Goal: Information Seeking & Learning: Learn about a topic

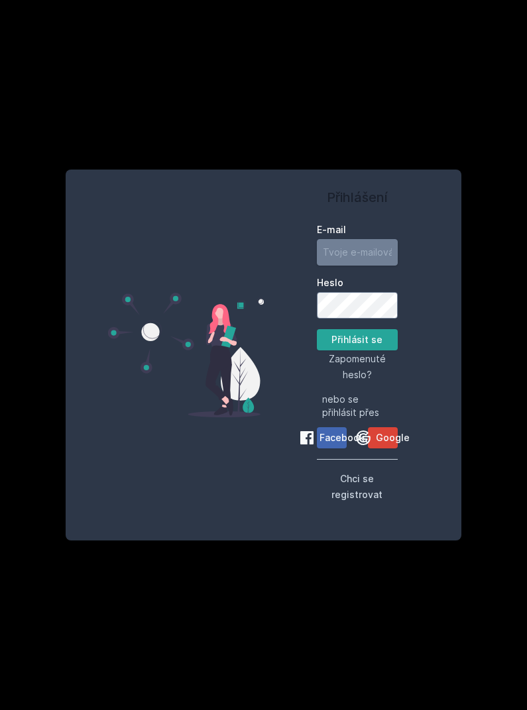
click at [372, 266] on input "E-mail" at bounding box center [357, 252] width 81 height 27
type input "[EMAIL_ADDRESS][DOMAIN_NAME]"
click at [356, 351] on button "Přihlásit se" at bounding box center [357, 339] width 81 height 21
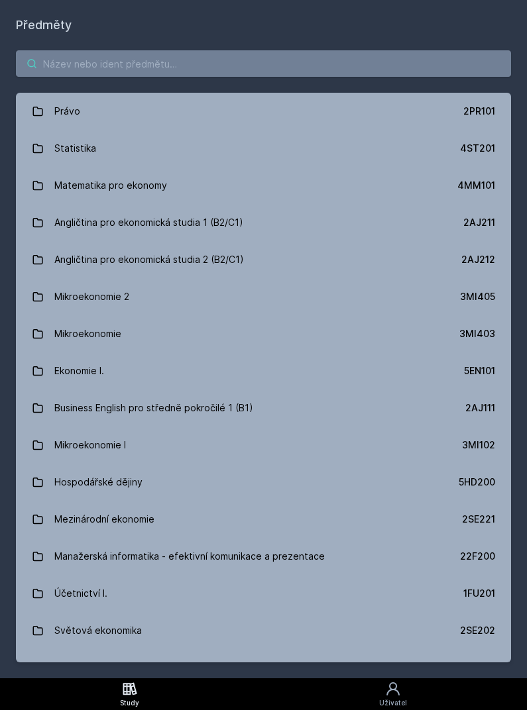
click at [394, 75] on input "search" at bounding box center [263, 63] width 495 height 27
click at [321, 83] on div "Právo 2PR101 Statistika 4ST201 Matematika pro ekonomy 4MM101 Angličtina pro eko…" at bounding box center [263, 356] width 527 height 644
click at [358, 74] on input "search" at bounding box center [263, 63] width 495 height 27
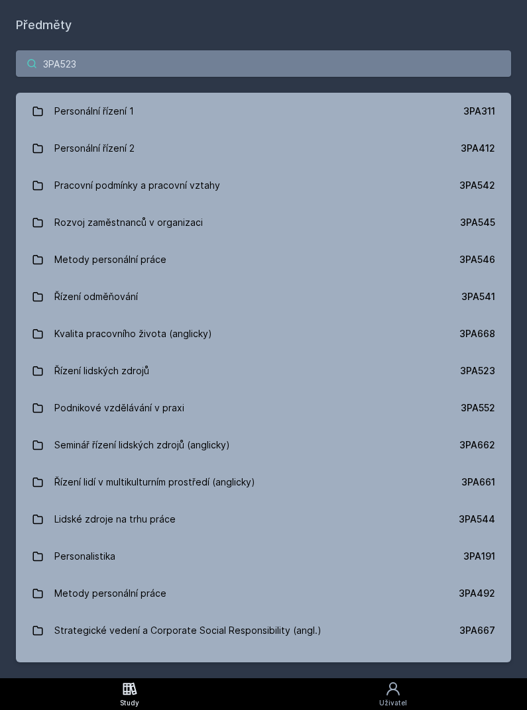
type input "3PA523"
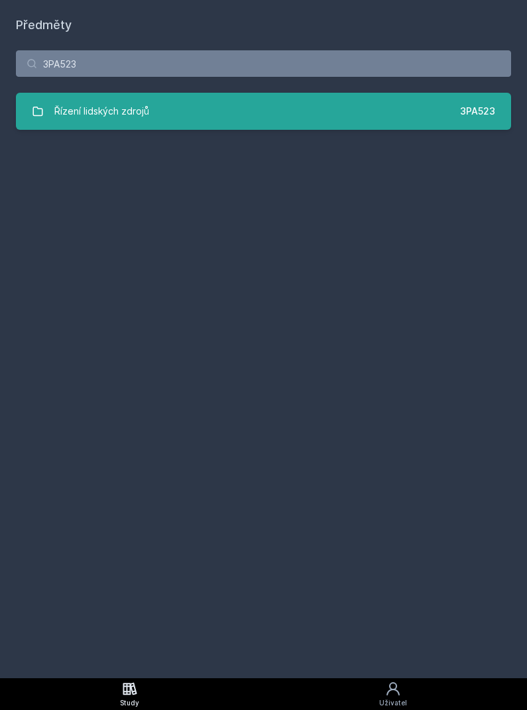
click at [422, 120] on link "Řízení lidských zdrojů 3PA523" at bounding box center [263, 111] width 495 height 37
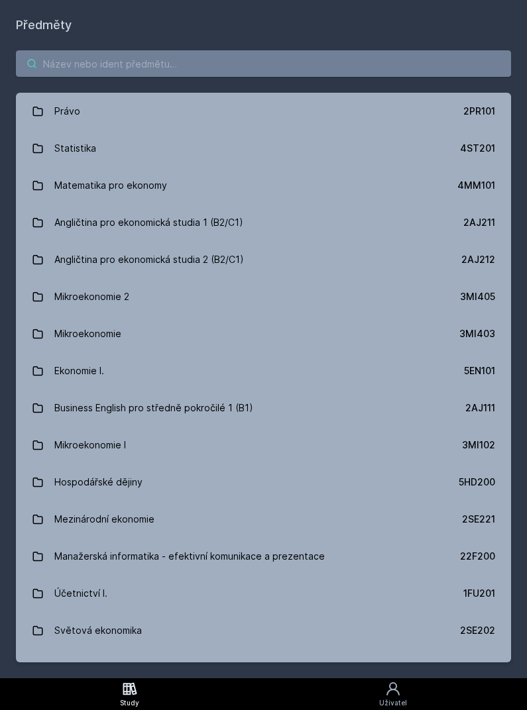
click at [174, 55] on input "search" at bounding box center [263, 63] width 495 height 27
paste input "3PA541 Řízení odměňování"
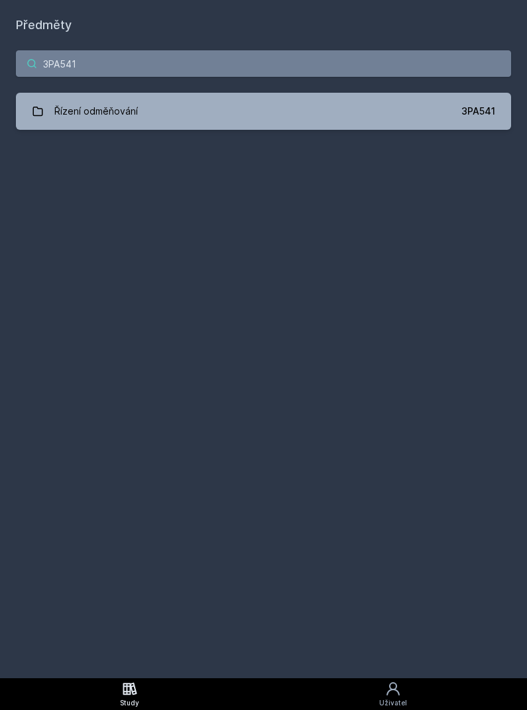
type input "3PA541"
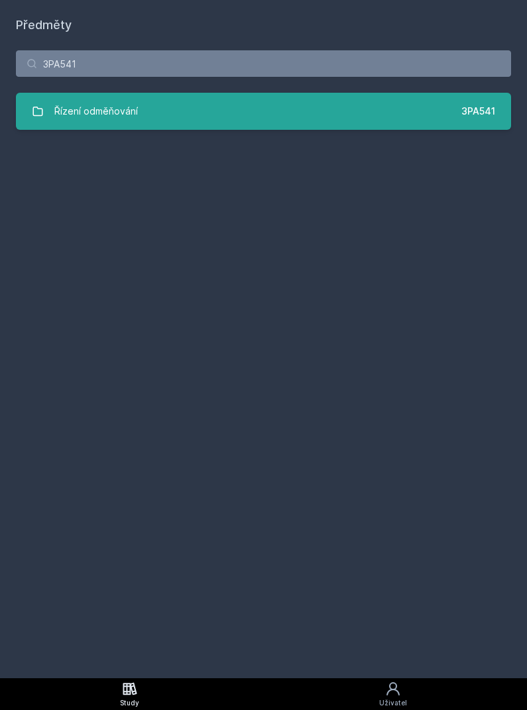
click at [367, 119] on link "Řízení odměňování 3PA541" at bounding box center [263, 111] width 495 height 37
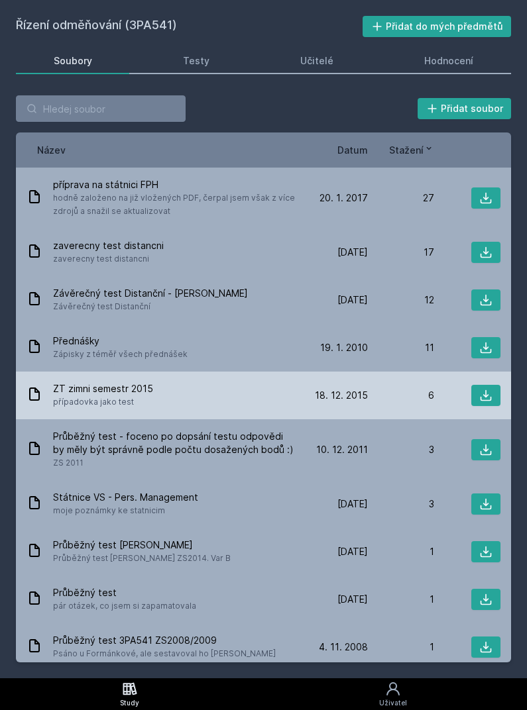
click at [238, 404] on div "ZT zimni semestr 2015 případovka jako test" at bounding box center [164, 395] width 275 height 27
click at [480, 393] on icon at bounding box center [485, 395] width 13 height 13
click at [489, 396] on icon at bounding box center [485, 395] width 13 height 13
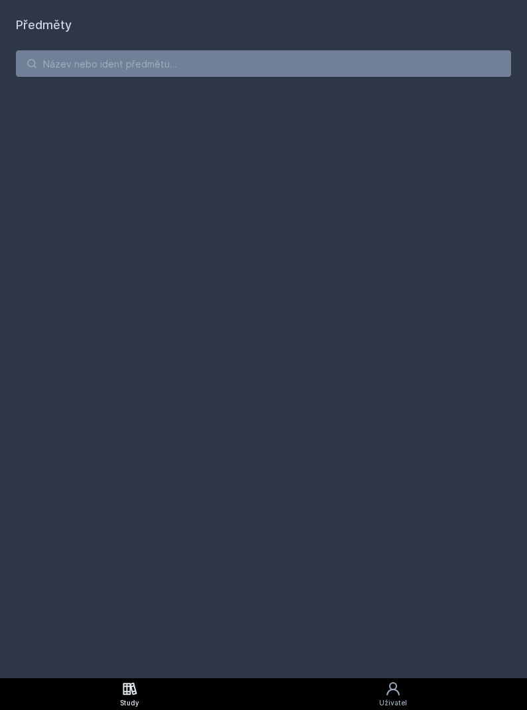
scroll to position [41, 0]
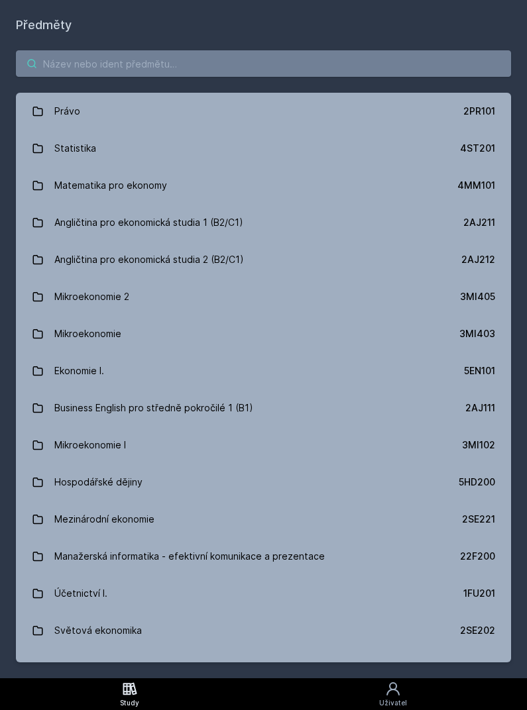
click at [358, 50] on input "search" at bounding box center [263, 63] width 495 height 27
paste input "3PA541 Řízení odměňování"
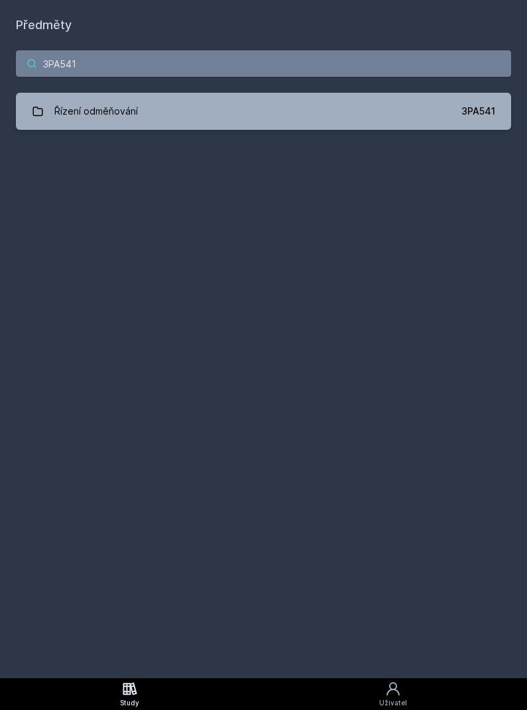
type input "3PA541"
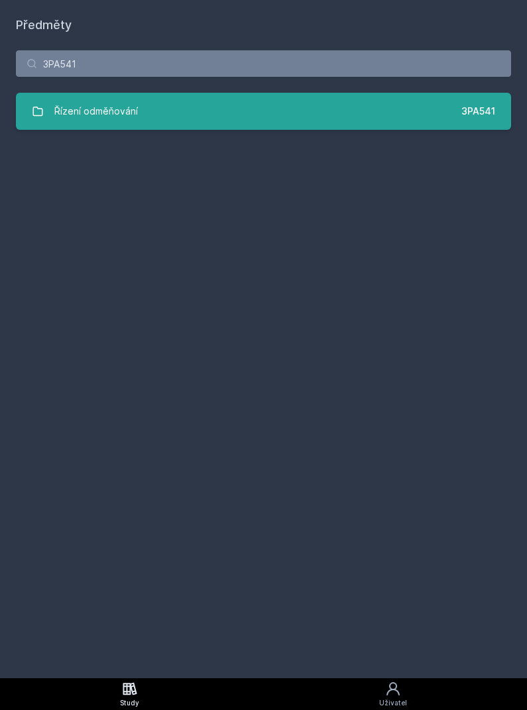
click at [241, 93] on link "Řízení odměňování 3PA541" at bounding box center [263, 111] width 495 height 37
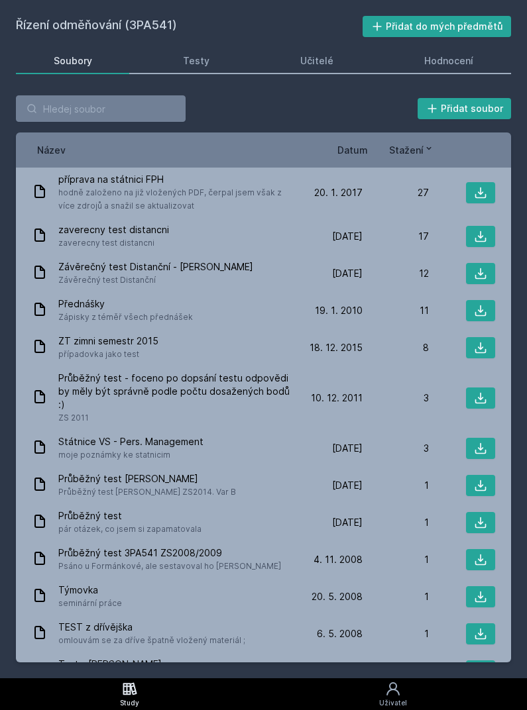
scroll to position [41, 0]
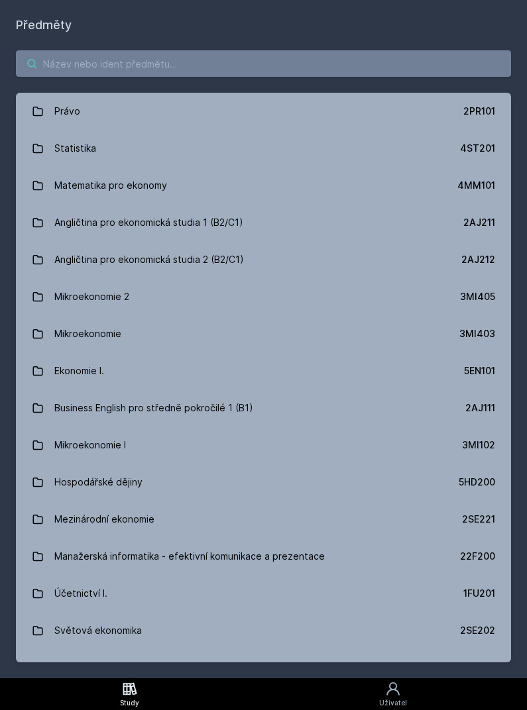
click at [209, 50] on input "search" at bounding box center [263, 63] width 495 height 27
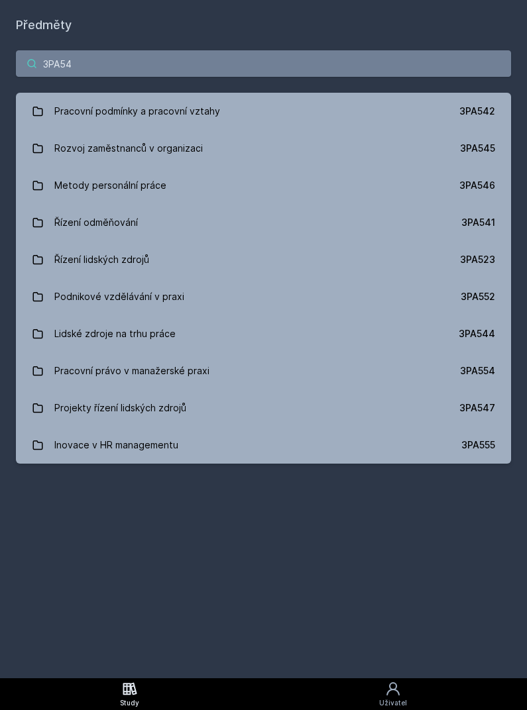
type input "3PA542"
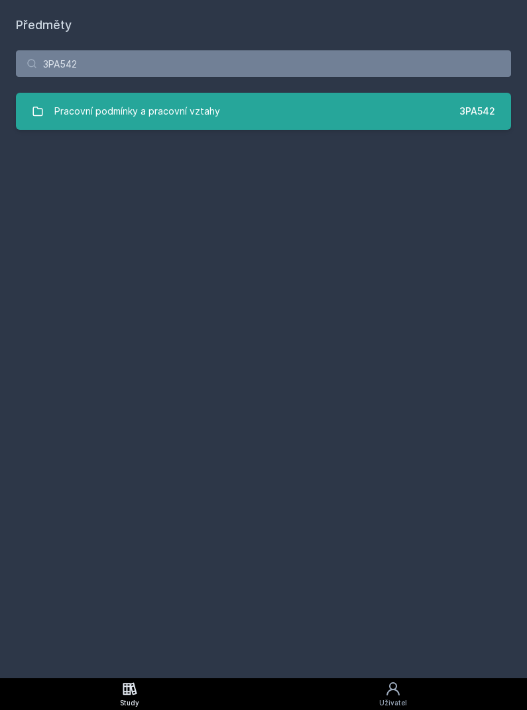
click at [290, 93] on link "Pracovní podmínky a pracovní vztahy 3PA542" at bounding box center [263, 111] width 495 height 37
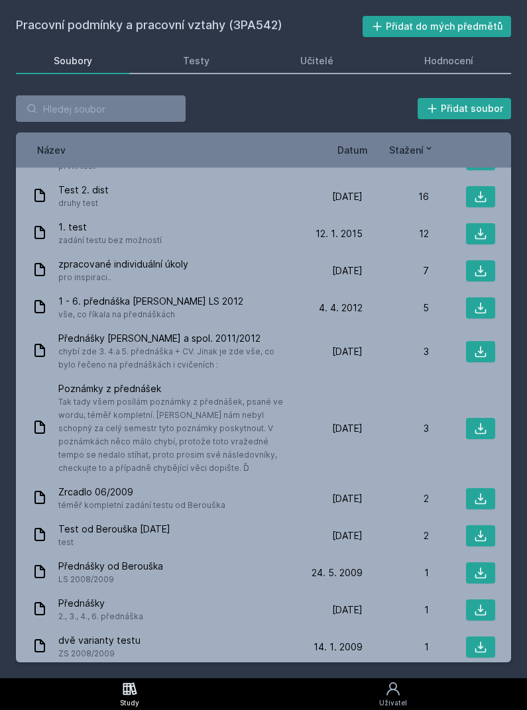
scroll to position [63, 0]
click at [168, 95] on input "search" at bounding box center [101, 108] width 170 height 27
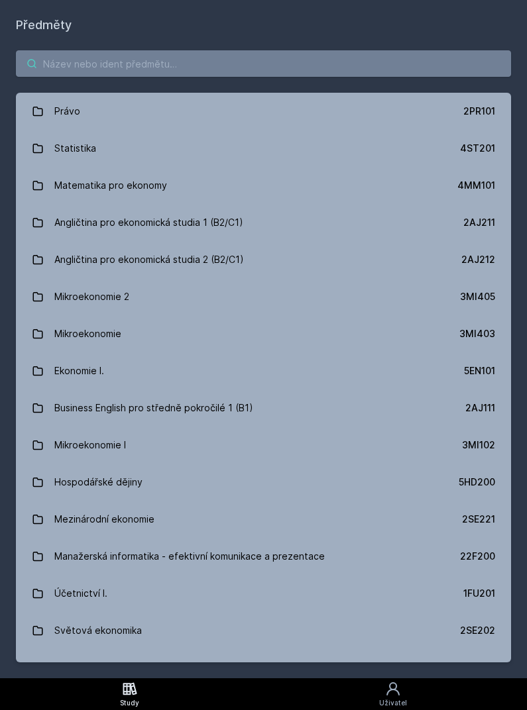
click at [129, 50] on input "search" at bounding box center [263, 63] width 495 height 27
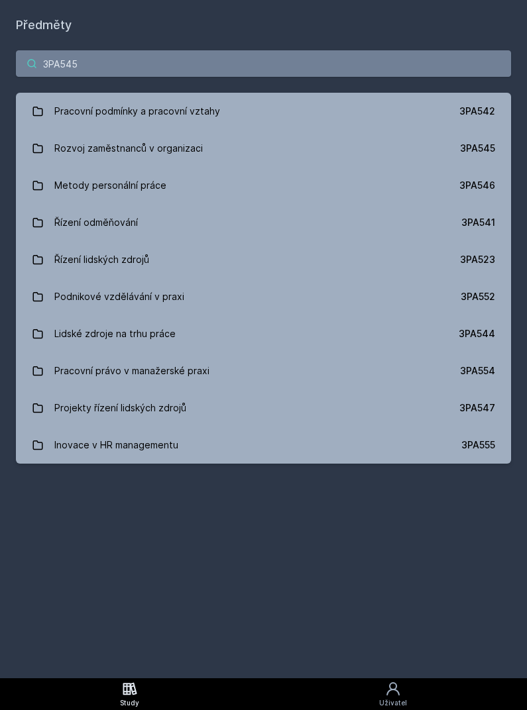
type input "3PA545"
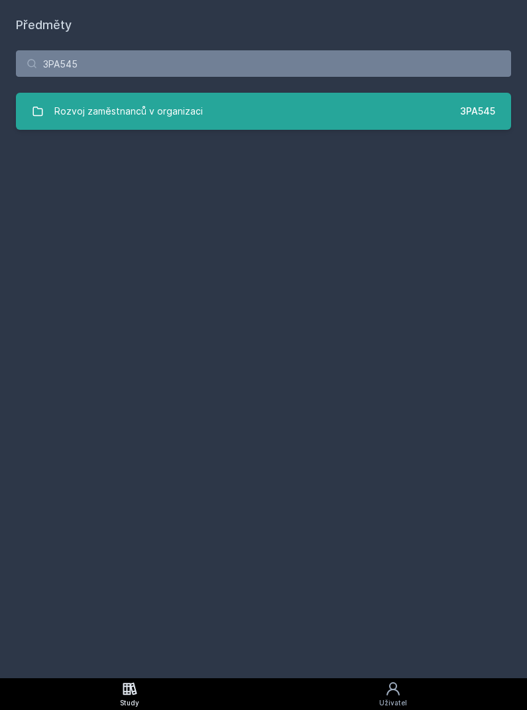
click at [226, 93] on link "Rozvoj zaměstnanců v organizaci 3PA545" at bounding box center [263, 111] width 495 height 37
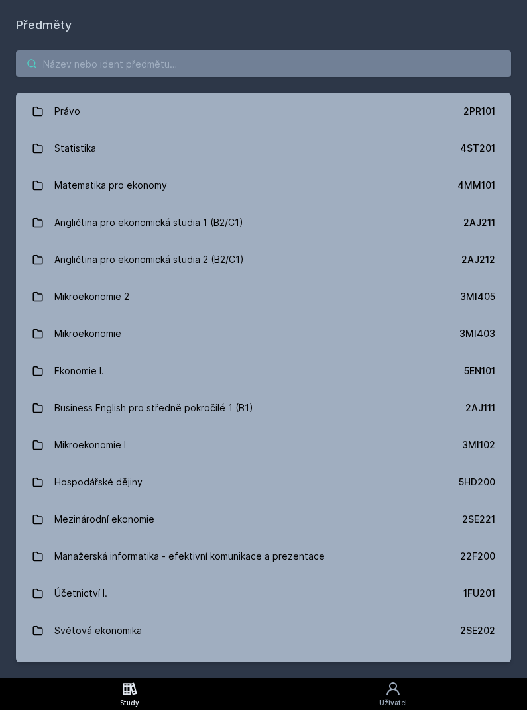
click at [158, 50] on input "search" at bounding box center [263, 63] width 495 height 27
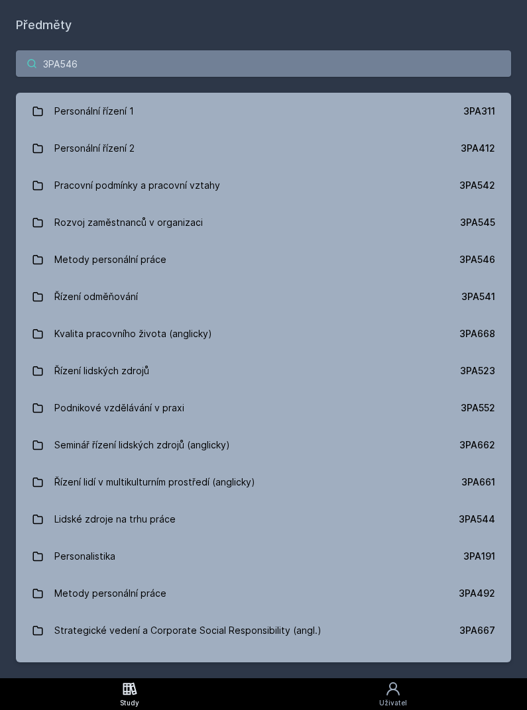
type input "3PA546"
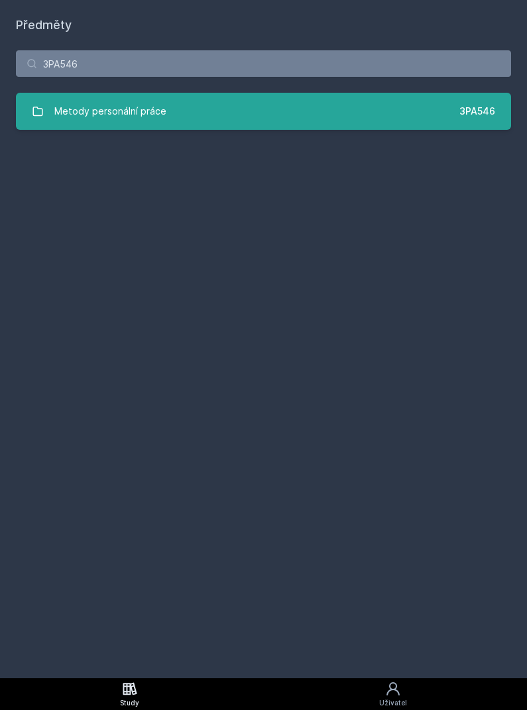
click at [398, 93] on link "Metody personální práce 3PA546" at bounding box center [263, 111] width 495 height 37
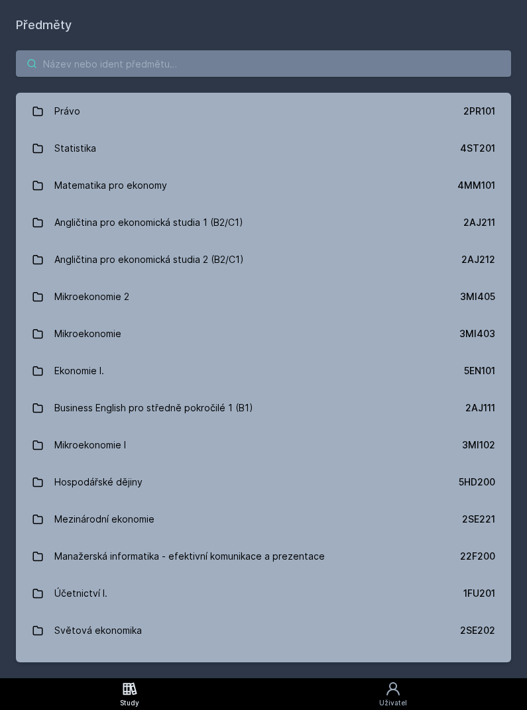
click at [172, 50] on input "search" at bounding box center [263, 63] width 495 height 27
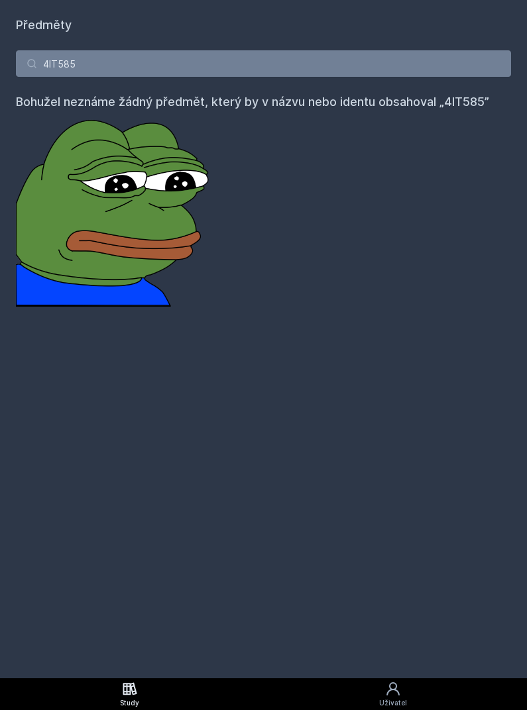
click at [182, 421] on div "Předměty 4IT585 Bohužel neznáme žádný předmět, který by v názvu nebo identu obs…" at bounding box center [263, 339] width 495 height 647
click at [384, 50] on input "4IT585" at bounding box center [263, 63] width 495 height 27
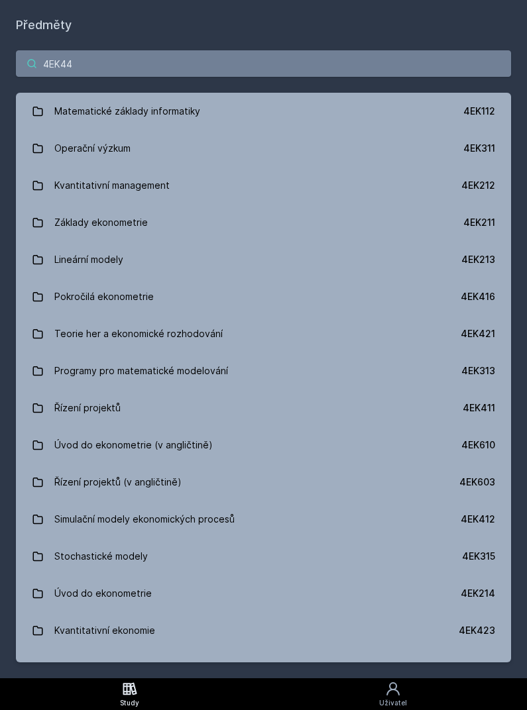
type input "4EK441"
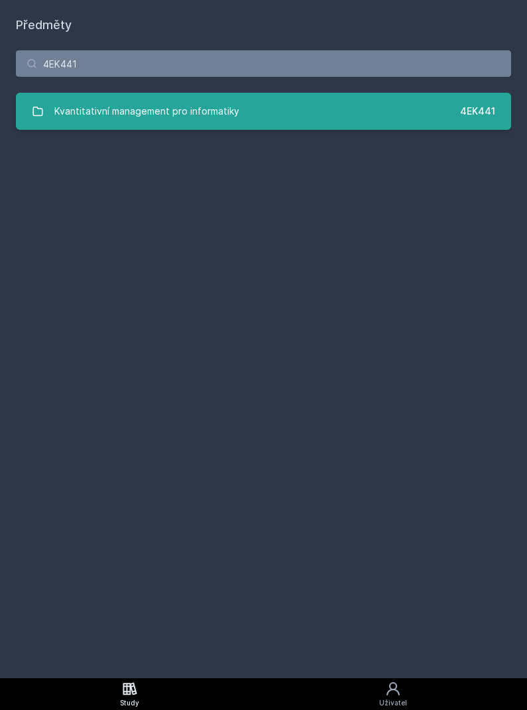
click at [422, 93] on link "Kvantitativní management pro informatiky 4EK441" at bounding box center [263, 111] width 495 height 37
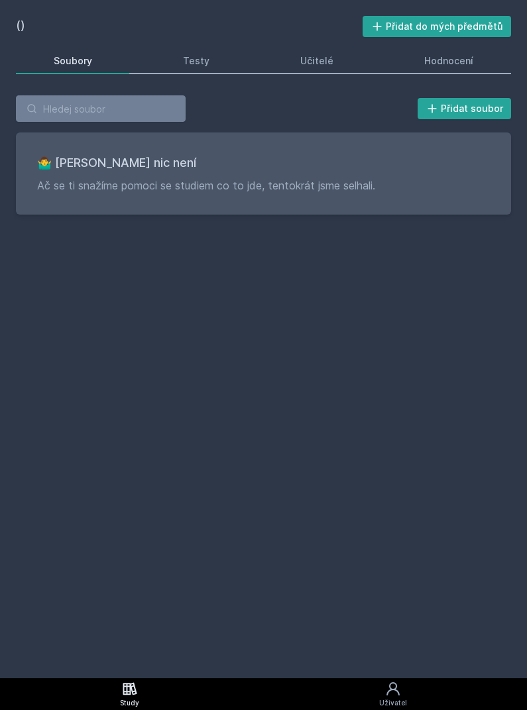
scroll to position [41, 0]
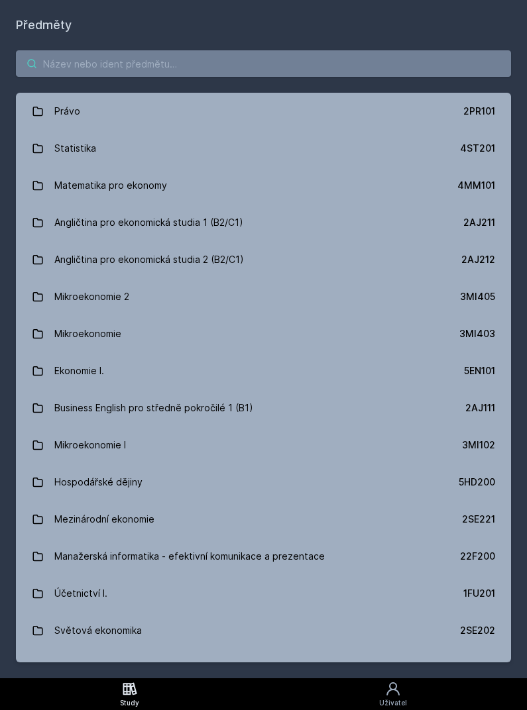
click at [200, 50] on input "search" at bounding box center [263, 63] width 495 height 27
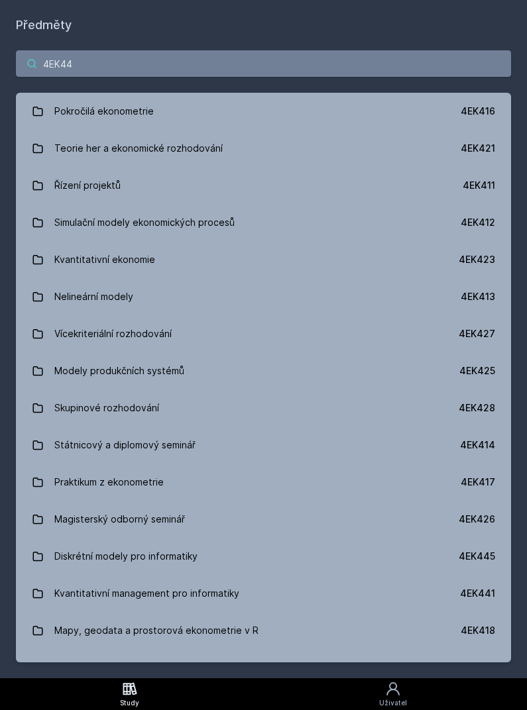
type input "4EK442"
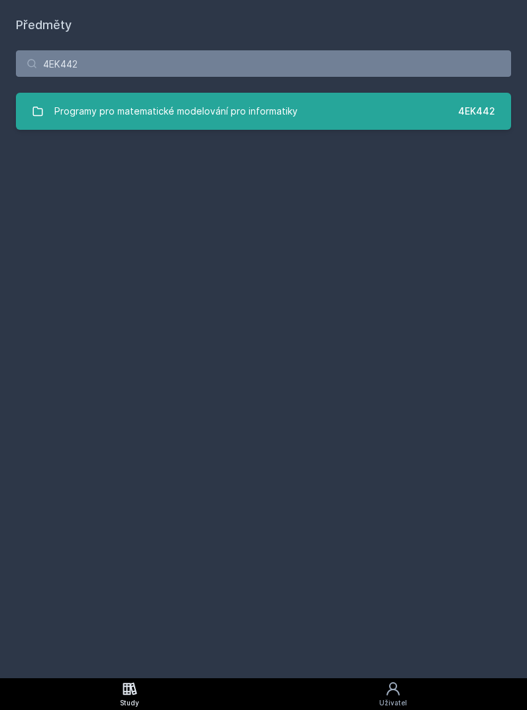
click at [458, 93] on link "Programy pro matematické modelování pro informatiky 4EK442" at bounding box center [263, 111] width 495 height 37
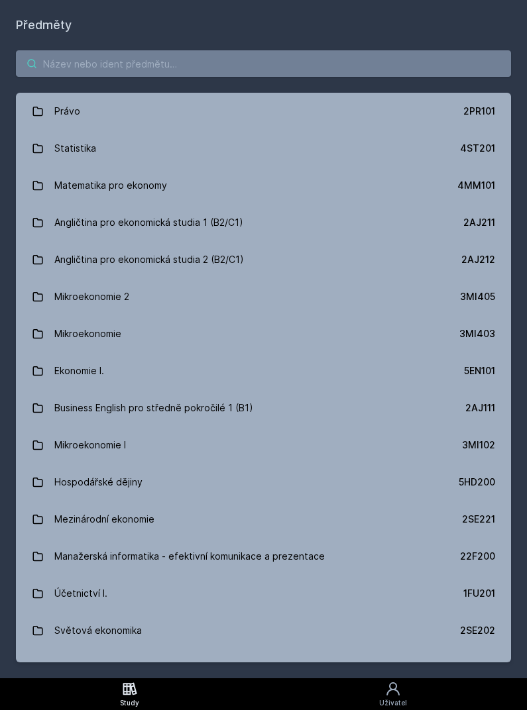
click at [216, 50] on input "search" at bounding box center [263, 63] width 495 height 27
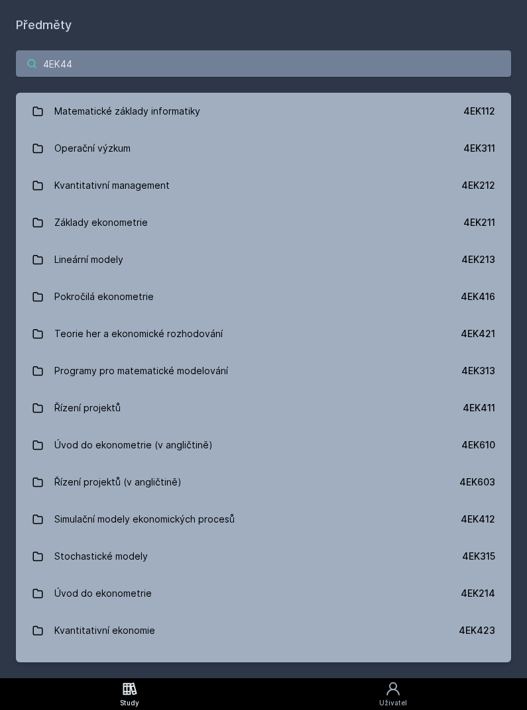
type input "4EK443"
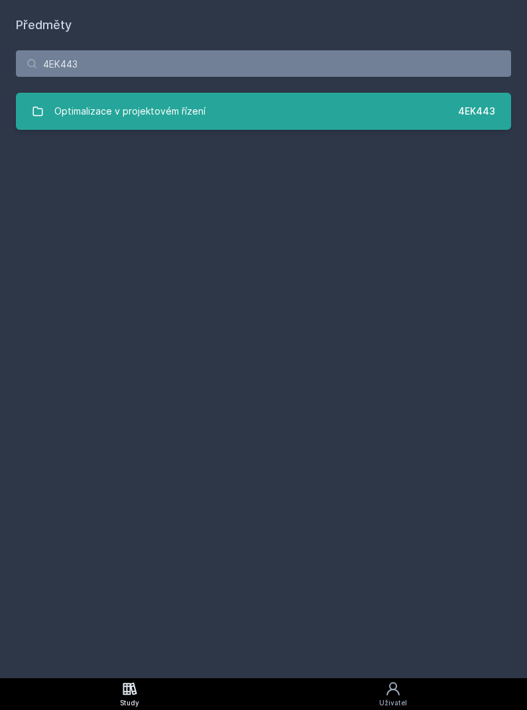
click at [467, 93] on link "Optimalizace v projektovém řízení 4EK443" at bounding box center [263, 111] width 495 height 37
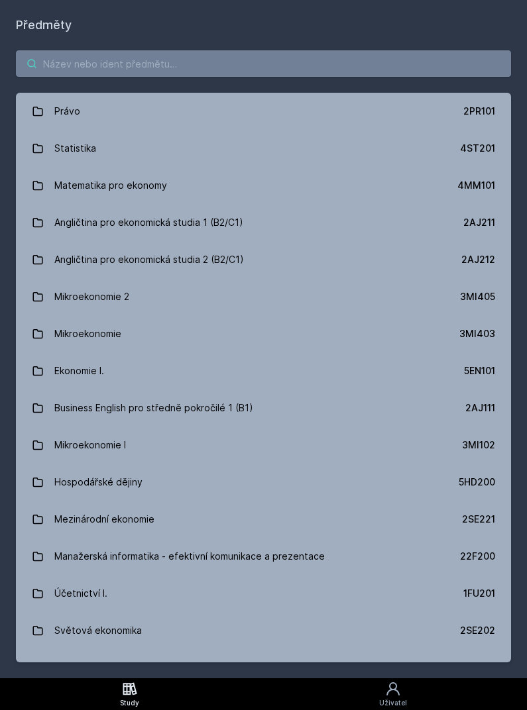
click at [209, 50] on input "search" at bounding box center [263, 63] width 495 height 27
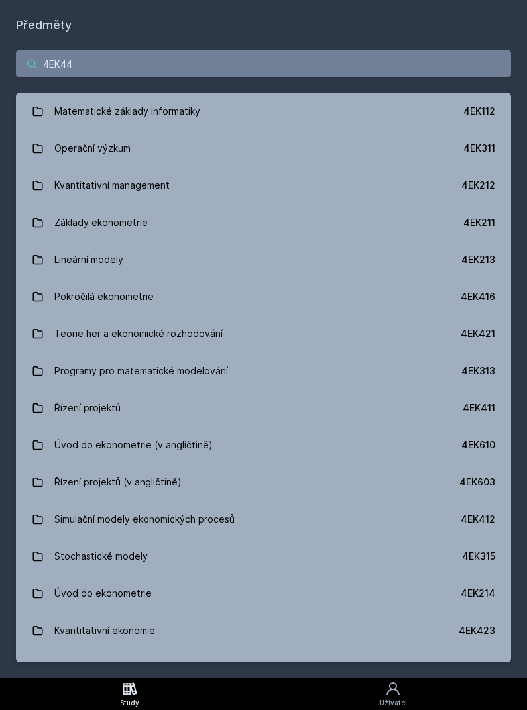
type input "4EK444"
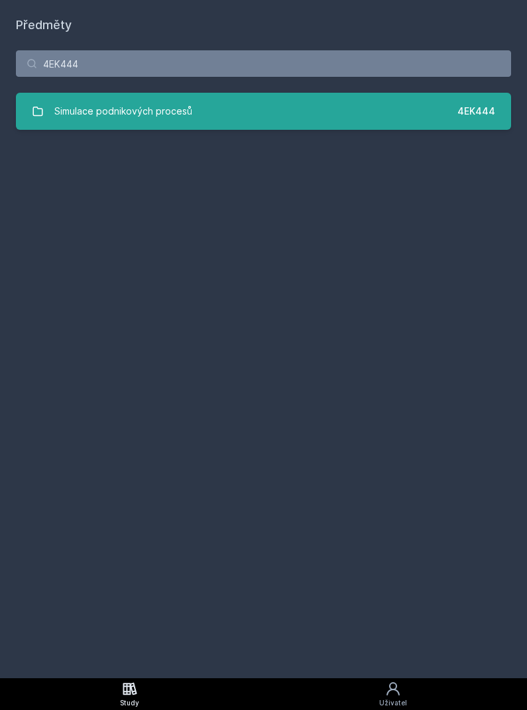
click at [131, 98] on div "Simulace podnikových procesů" at bounding box center [123, 111] width 138 height 27
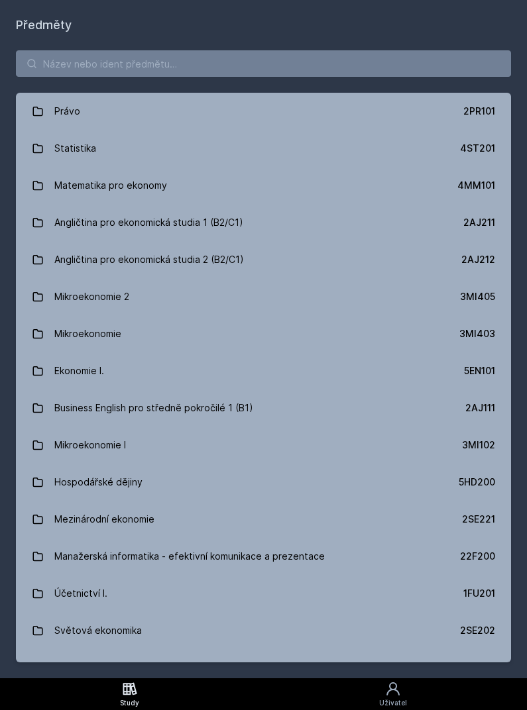
scroll to position [41, 0]
click at [119, 50] on input "search" at bounding box center [263, 63] width 495 height 27
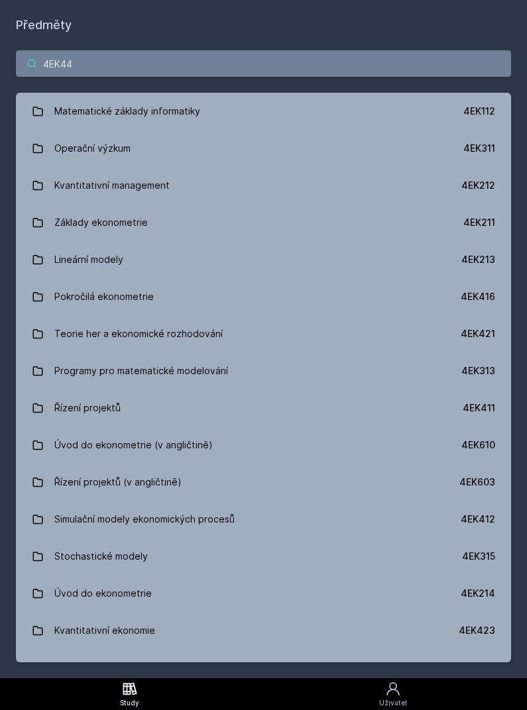
type input "4EK445"
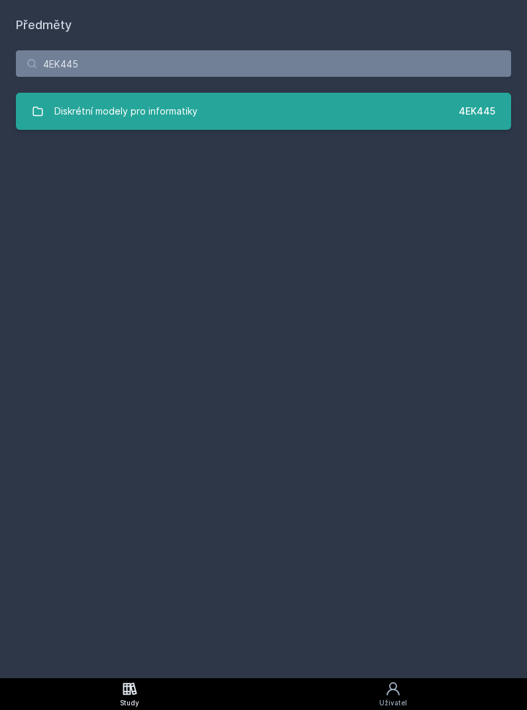
click at [486, 93] on link "Diskrétní modely pro informatiky 4EK445" at bounding box center [263, 111] width 495 height 37
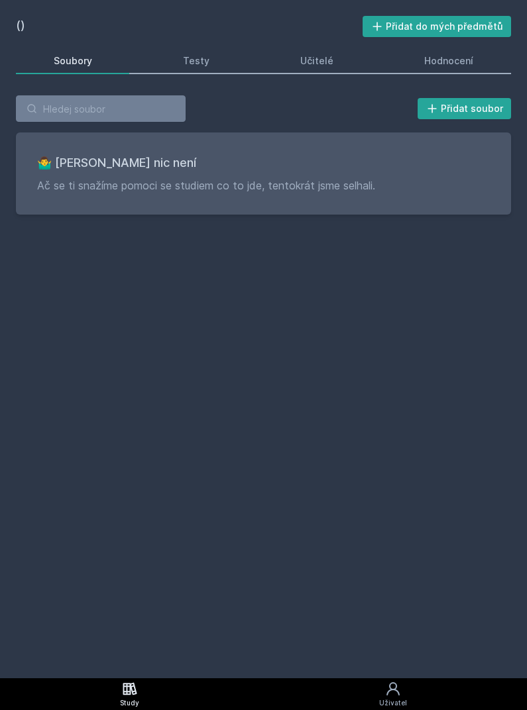
scroll to position [41, 0]
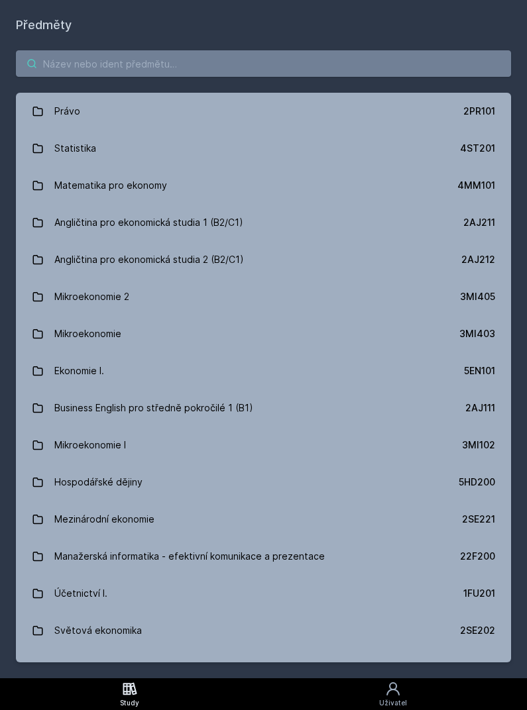
click at [149, 50] on input "search" at bounding box center [263, 63] width 495 height 27
click at [153, 50] on input "search" at bounding box center [263, 63] width 495 height 27
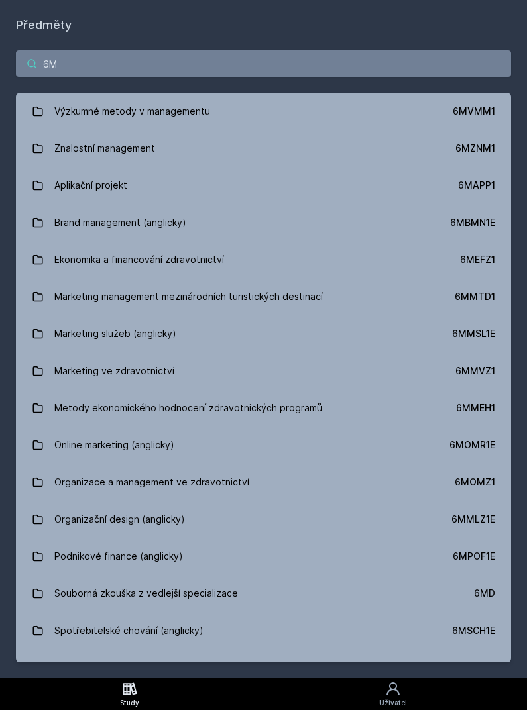
type input "6MB"
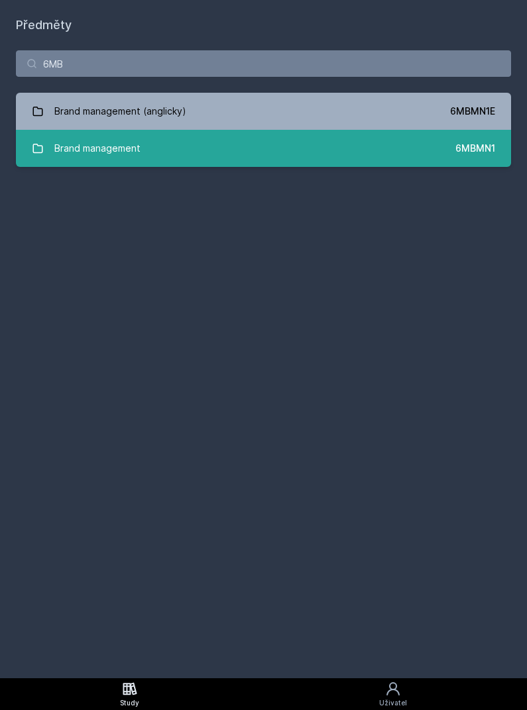
click at [435, 130] on link "Brand management 6MBMN1" at bounding box center [263, 148] width 495 height 37
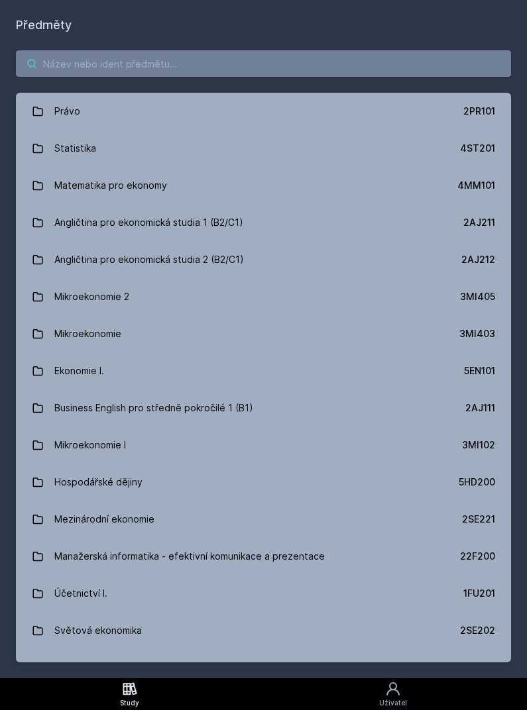
click at [196, 50] on input "search" at bounding box center [263, 63] width 495 height 27
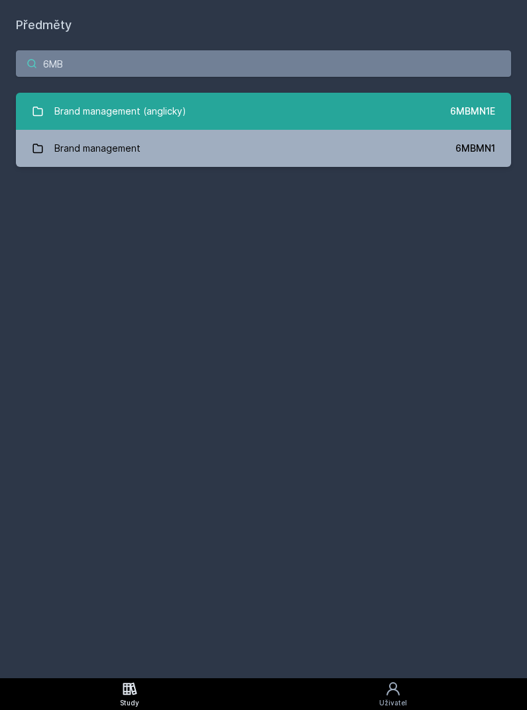
type input "6MB"
click at [406, 93] on link "Brand management (anglicky) 6MBMN1E" at bounding box center [263, 111] width 495 height 37
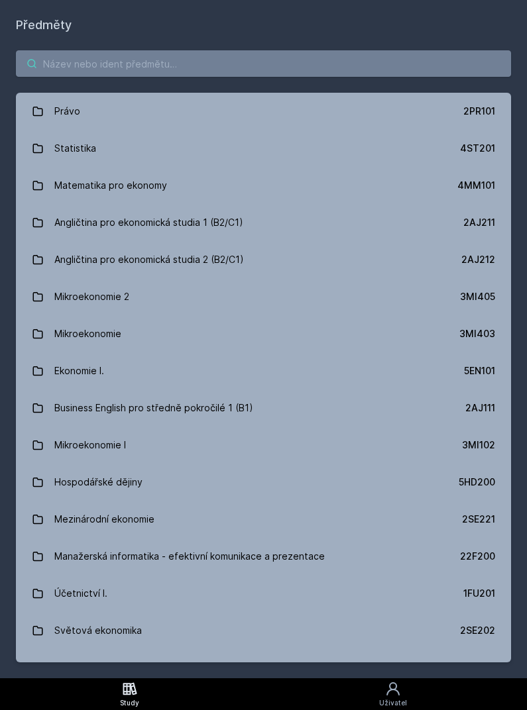
click at [215, 50] on input "search" at bounding box center [263, 63] width 495 height 27
type input "6MMSL"
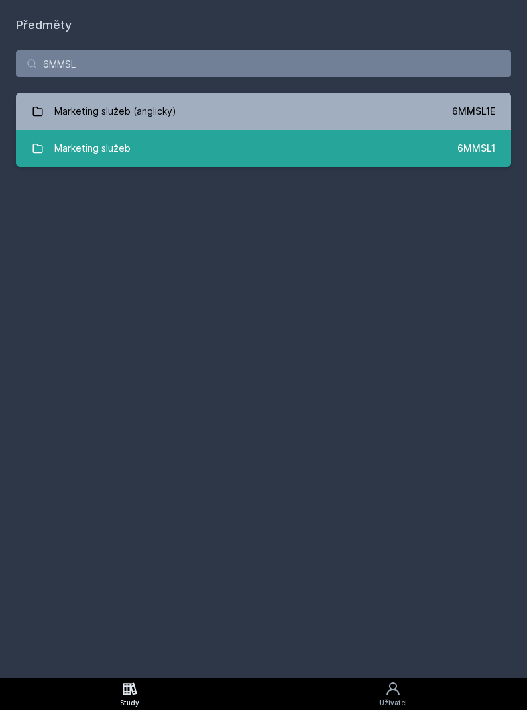
click at [463, 142] on div "6MMSL1" at bounding box center [476, 148] width 38 height 13
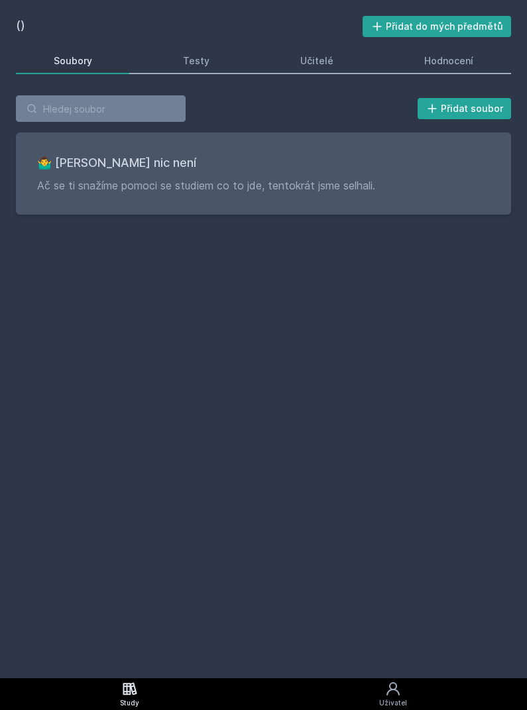
click at [442, 513] on div "() Přidat do mých předmětů Soubory Testy Učitelé Hodnocení Přidat soubor 🤷‍♂️ T…" at bounding box center [263, 339] width 495 height 647
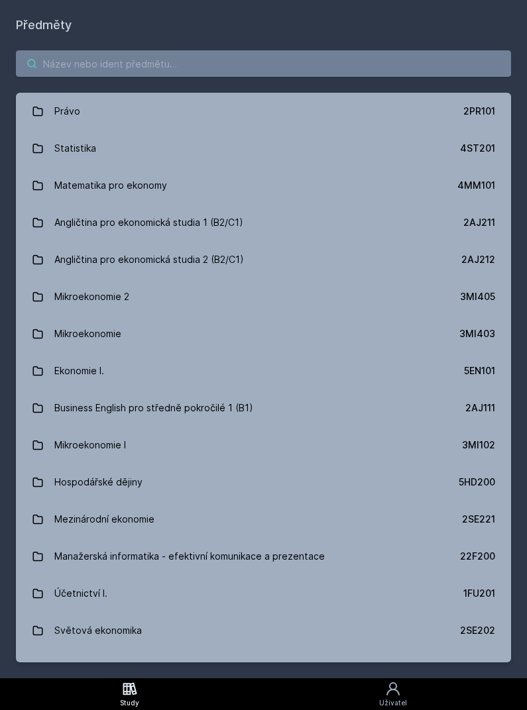
click at [119, 50] on input "search" at bounding box center [263, 63] width 495 height 27
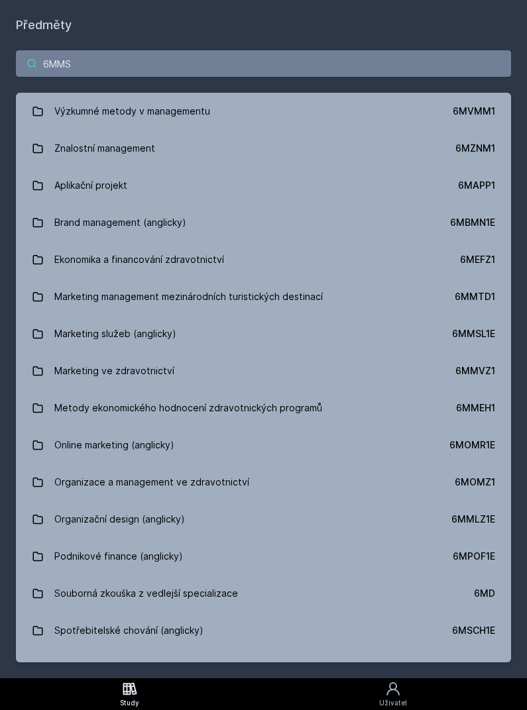
type input "6MMSL"
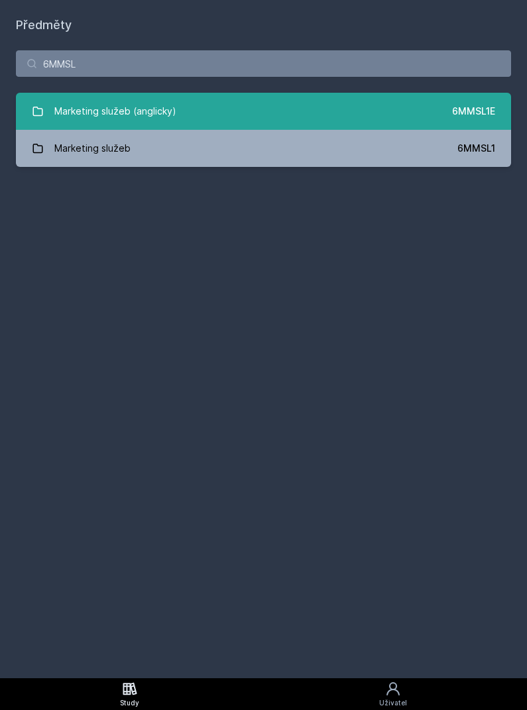
click at [457, 105] on div "6MMSL1E" at bounding box center [473, 111] width 43 height 13
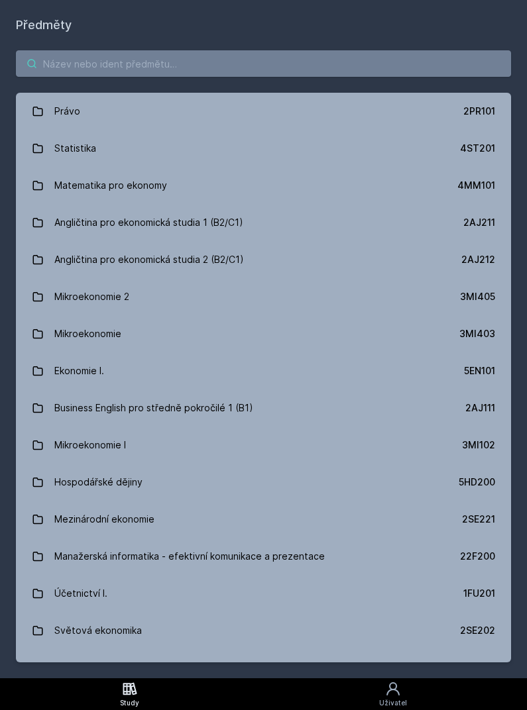
click at [358, 50] on input "search" at bounding box center [263, 63] width 495 height 27
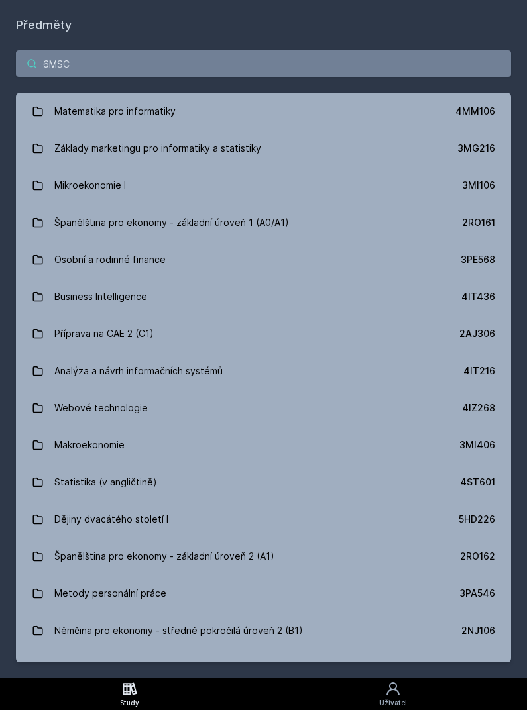
type input "6MSCH"
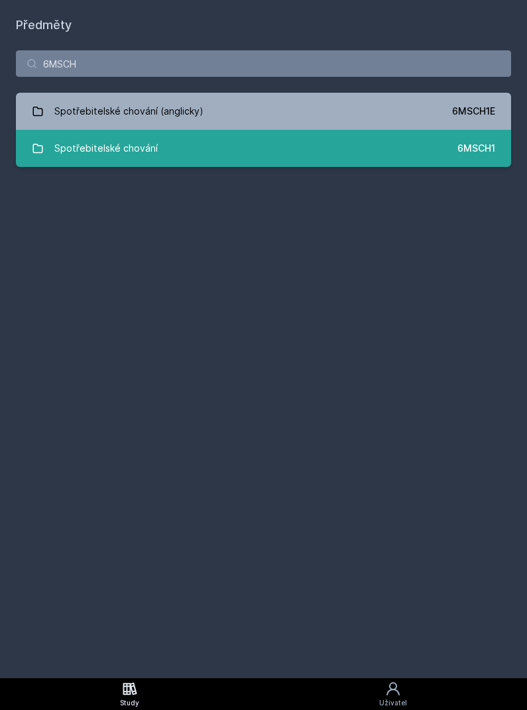
click at [447, 130] on link "Spotřebitelské chování 6MSCH1" at bounding box center [263, 148] width 495 height 37
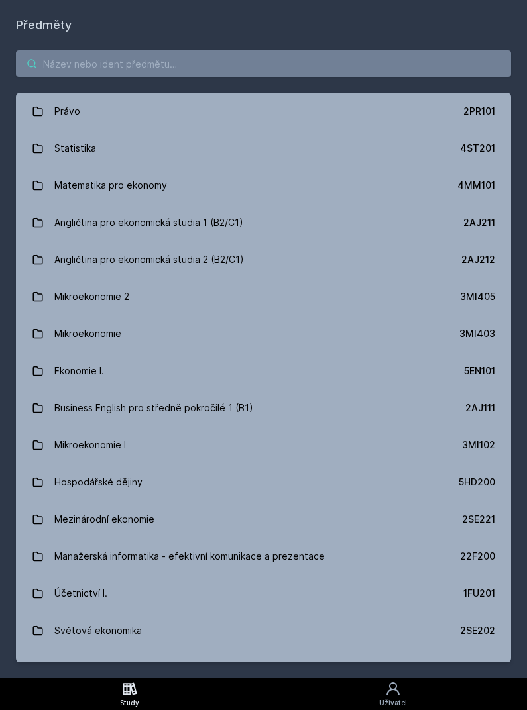
click at [178, 50] on input "search" at bounding box center [263, 63] width 495 height 27
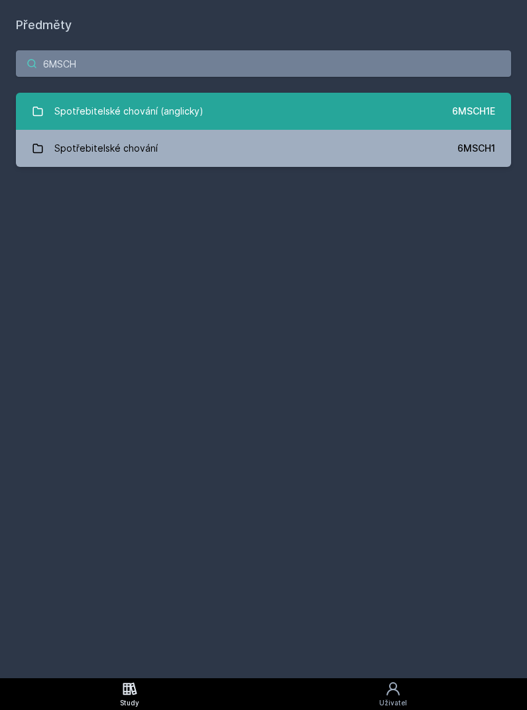
type input "6MSCH"
click at [93, 98] on div "Spotřebitelské chování (anglicky)" at bounding box center [128, 111] width 149 height 27
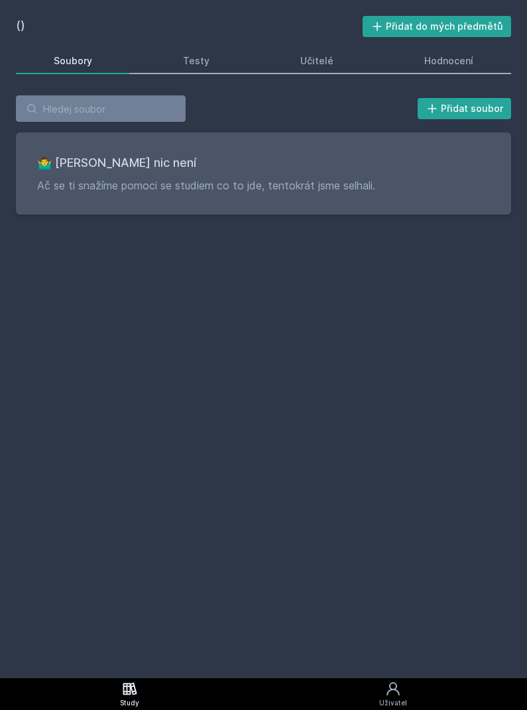
click at [402, 445] on div "() Přidat do mých předmětů Soubory Testy Učitelé Hodnocení Přidat soubor 🤷‍♂️ T…" at bounding box center [263, 339] width 495 height 647
